Goal: Information Seeking & Learning: Learn about a topic

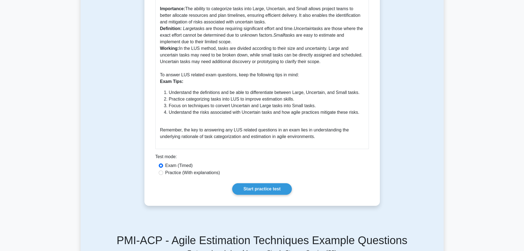
scroll to position [193, 0]
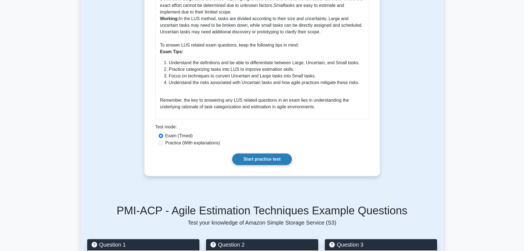
click at [259, 160] on link "Start practice test" at bounding box center [262, 159] width 60 height 12
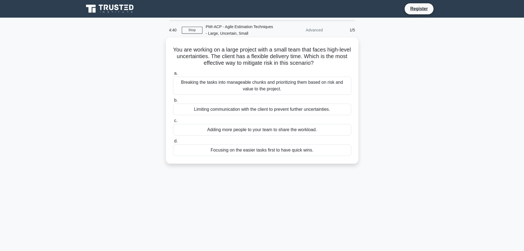
click at [278, 88] on div "Breaking the tasks into manageable chunks and prioritizing them based on risk a…" at bounding box center [262, 86] width 178 height 18
click at [173, 75] on input "a. Breaking the tasks into manageable chunks and prioritizing them based on ris…" at bounding box center [173, 74] width 0 height 4
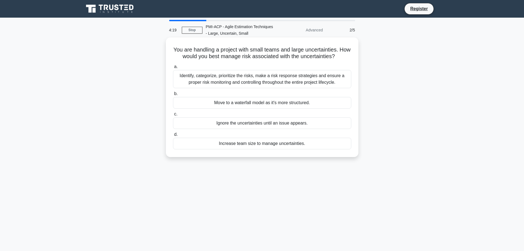
click at [282, 86] on div "Identify, categorize, prioritize the risks, make a risk response strategies and…" at bounding box center [262, 79] width 178 height 18
click at [173, 69] on input "a. Identify, categorize, prioritize the risks, make a risk response strategies …" at bounding box center [173, 67] width 0 height 4
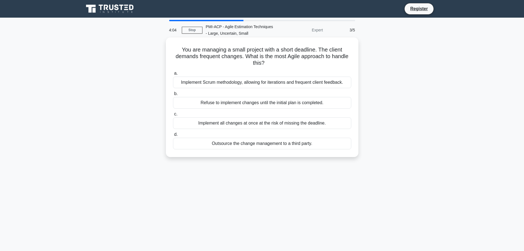
click at [280, 85] on div "Implement Scrum methodology, allowing for iterations and frequent client feedba…" at bounding box center [262, 83] width 178 height 12
click at [173, 75] on input "a. Implement Scrum methodology, allowing for iterations and frequent client fee…" at bounding box center [173, 74] width 0 height 4
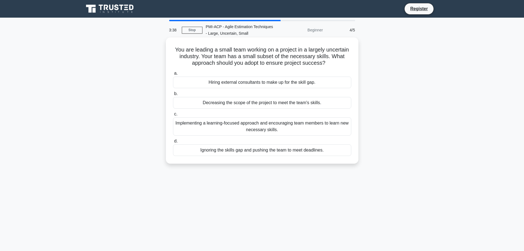
click at [278, 124] on div "Implementing a learning-focused approach and encouraging team members to learn …" at bounding box center [262, 126] width 178 height 18
click at [173, 116] on input "c. Implementing a learning-focused approach and encouraging team members to lea…" at bounding box center [173, 114] width 0 height 4
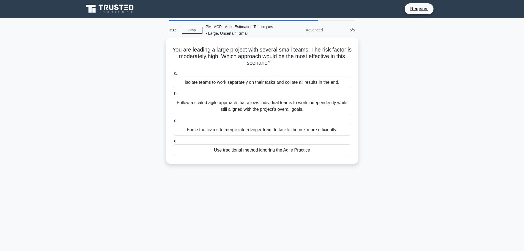
click at [278, 113] on div "Follow a scaled agile approach that allows individual teams to work independent…" at bounding box center [262, 106] width 178 height 18
click at [173, 96] on input "b. Follow a scaled agile approach that allows individual teams to work independ…" at bounding box center [173, 94] width 0 height 4
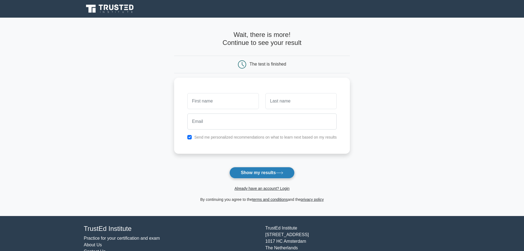
click at [274, 171] on button "Show my results" at bounding box center [262, 173] width 65 height 12
